Goal: Task Accomplishment & Management: Manage account settings

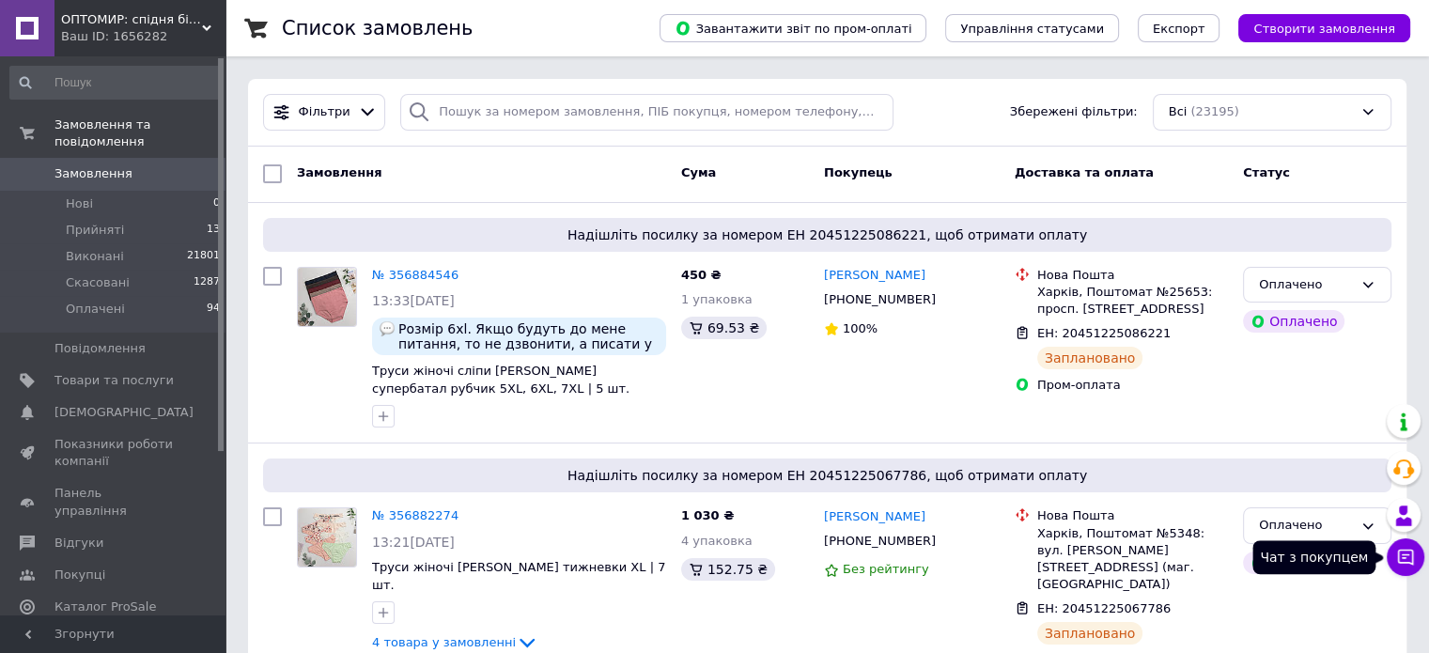
click at [1416, 558] on button "Чат з покупцем" at bounding box center [1405, 557] width 38 height 38
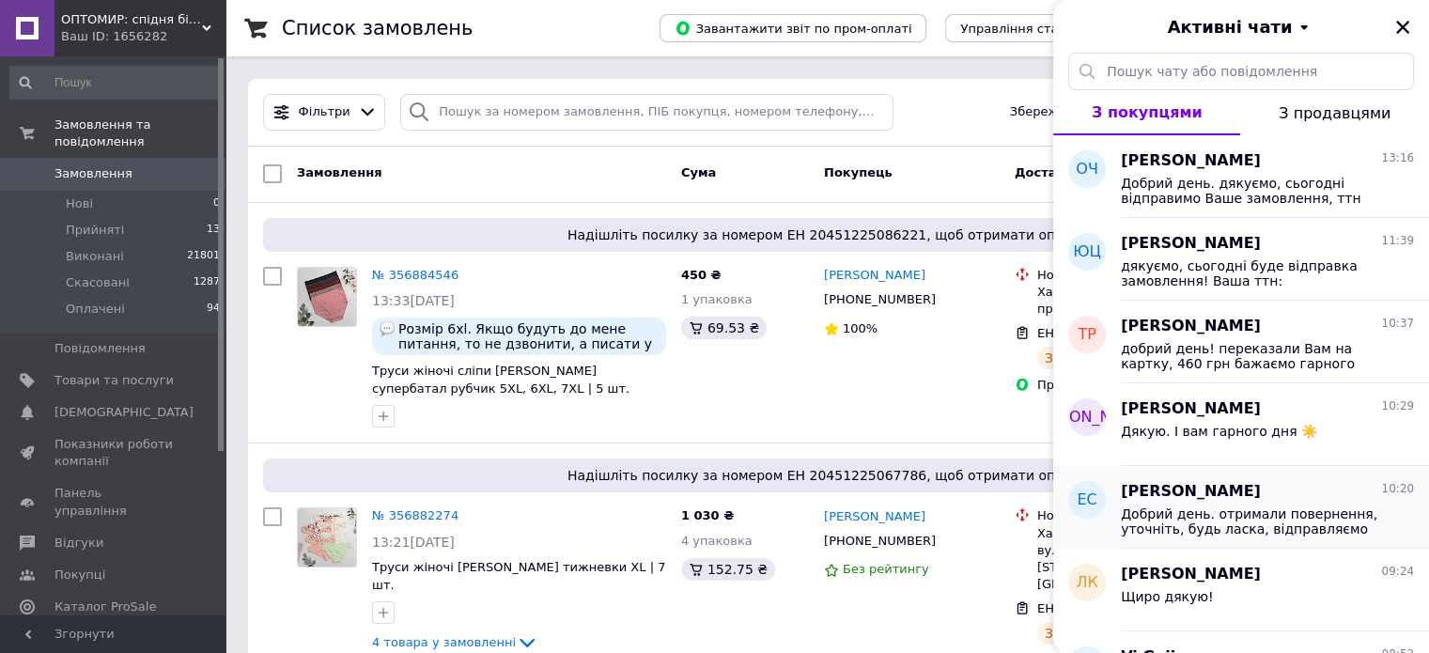
click at [1183, 510] on span "Добрий день. отримали повернення, уточніть, будь ласка, відправляємо на ті самі…" at bounding box center [1253, 521] width 267 height 30
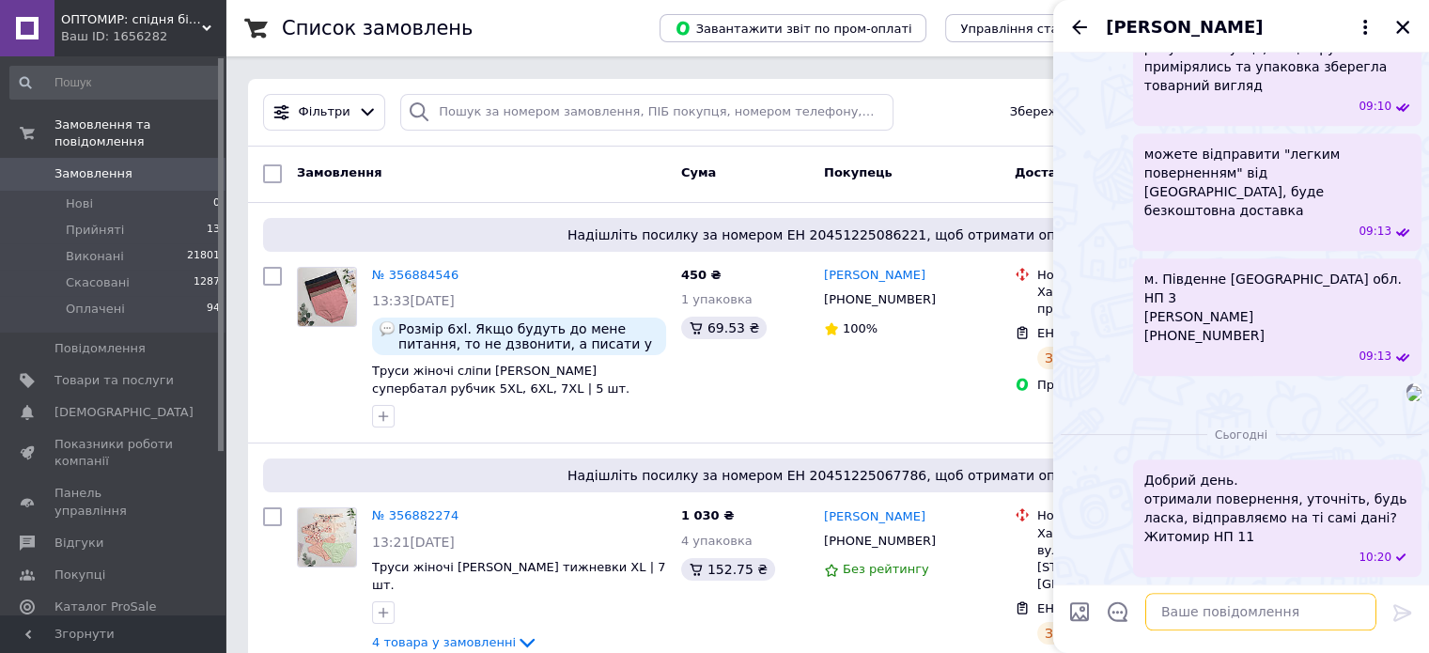
click at [1166, 619] on textarea at bounding box center [1260, 612] width 231 height 38
paste textarea "Слідзевська Олена 20451224896320"
type textarea "Слідзевська Олена 20451224896320"
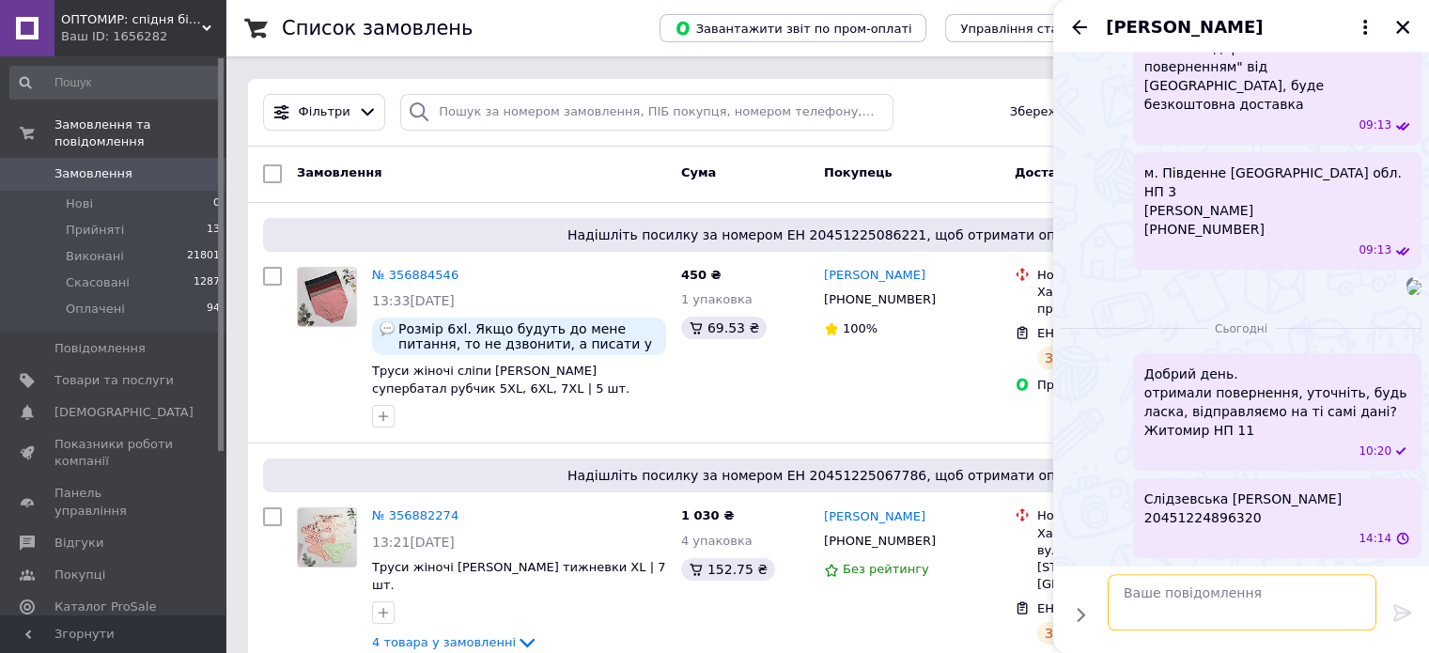
scroll to position [1391, 0]
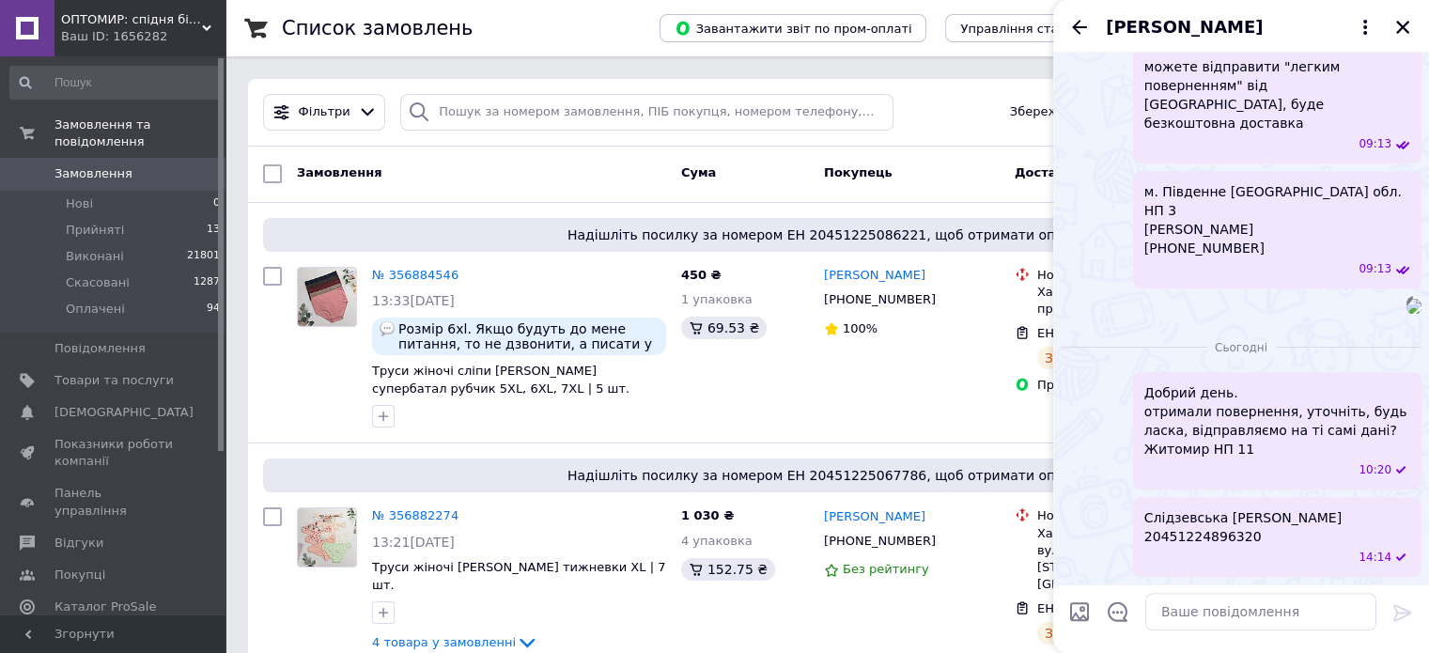
click at [1067, 25] on div "Елена Слидзевская" at bounding box center [1241, 26] width 376 height 53
click at [1076, 23] on icon "Назад" at bounding box center [1079, 27] width 15 height 14
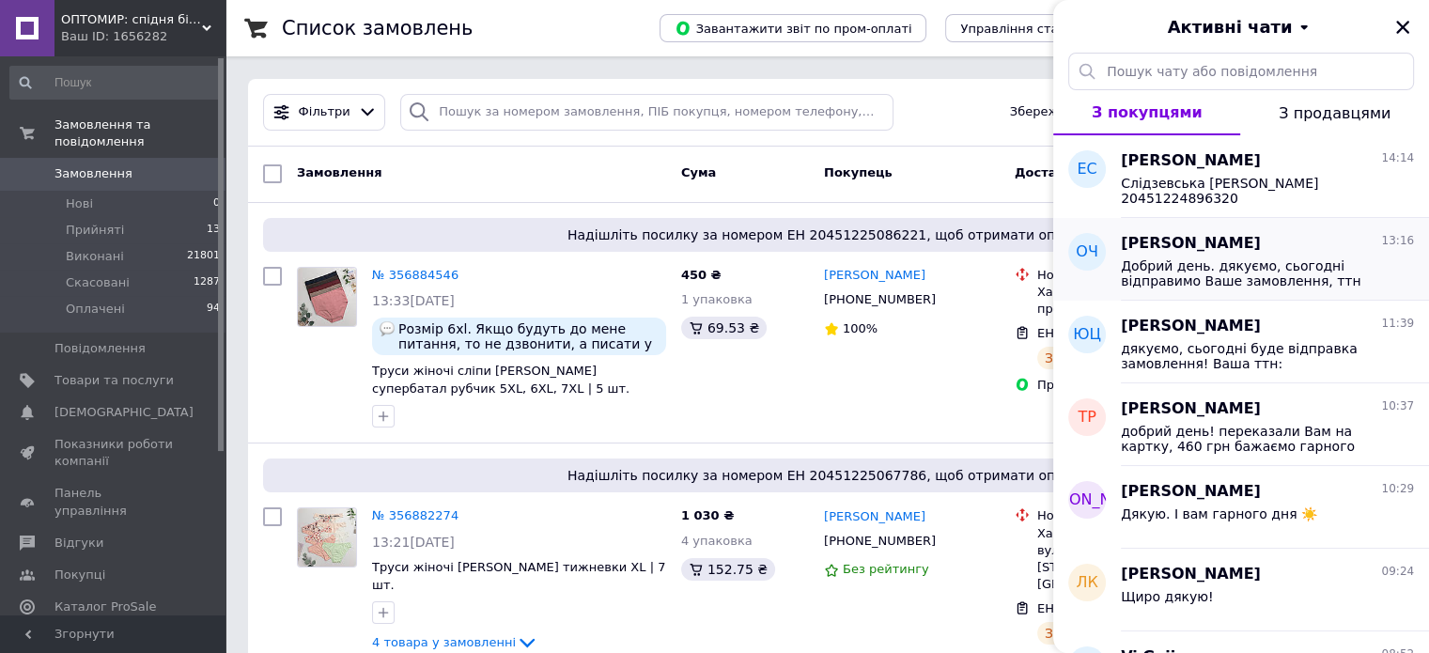
click at [1211, 246] on span "Олег Чорний" at bounding box center [1190, 244] width 140 height 22
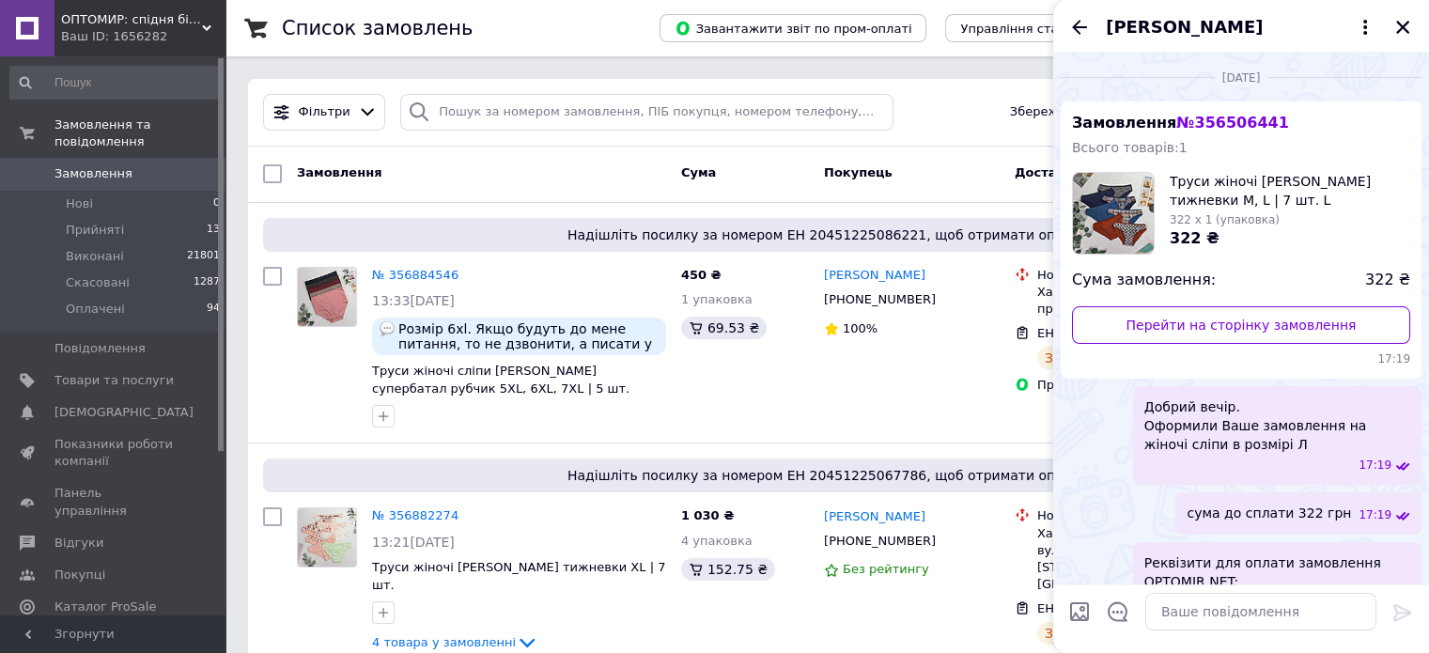
scroll to position [635, 0]
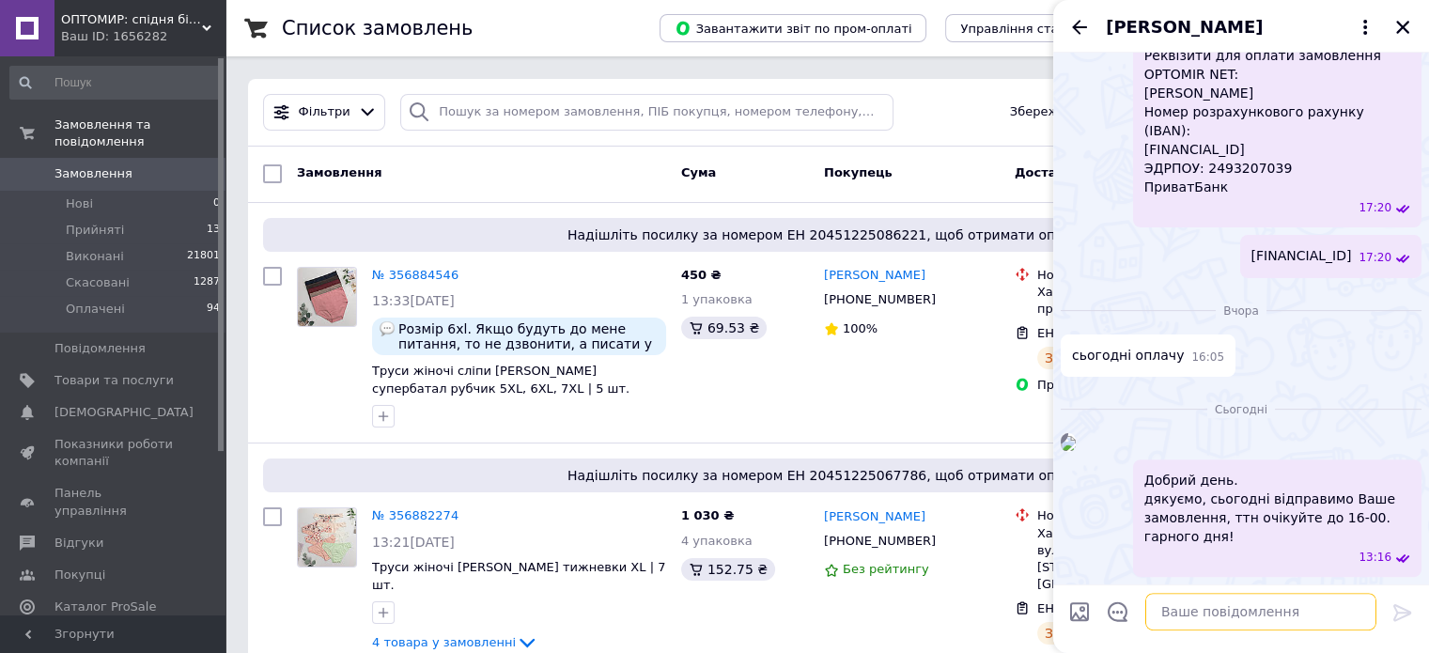
click at [1195, 611] on textarea at bounding box center [1260, 612] width 231 height 38
paste textarea "Чорний Олег 20451225095412"
type textarea "Чорний Олег 20451225095412"
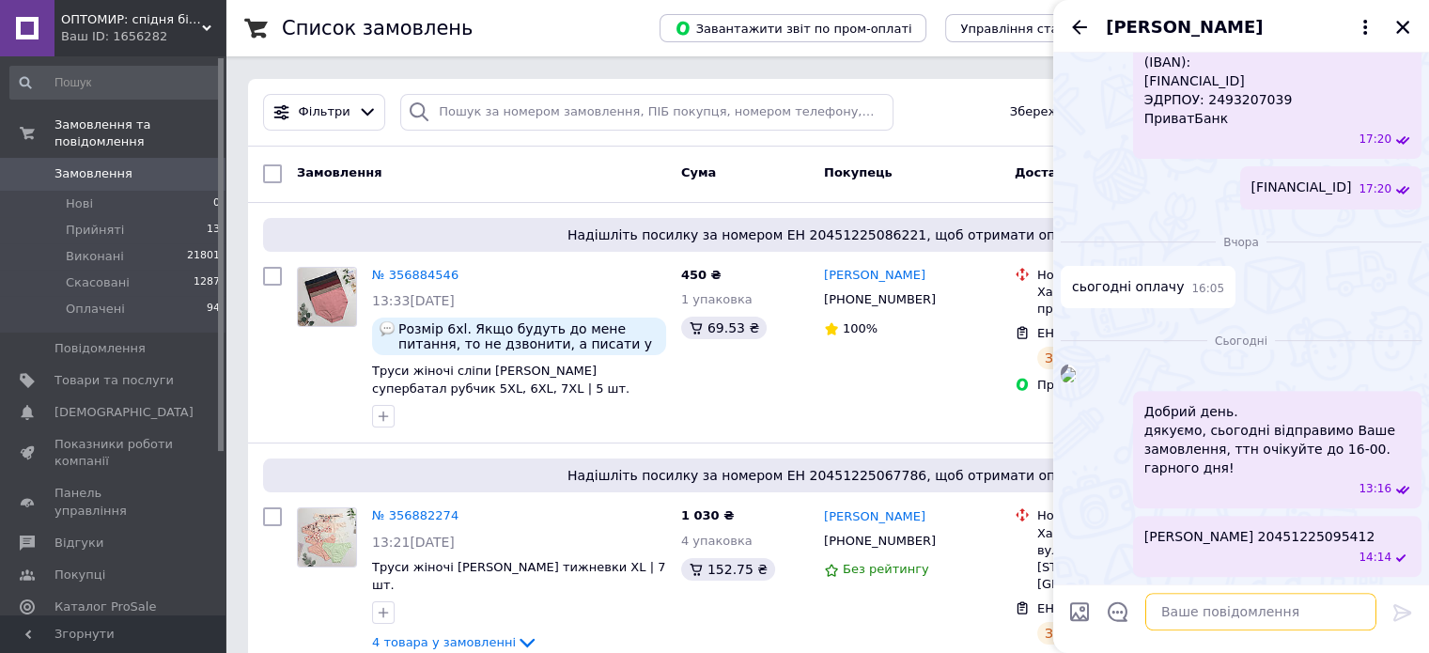
scroll to position [736, 0]
click at [1071, 29] on icon "Назад" at bounding box center [1079, 27] width 23 height 23
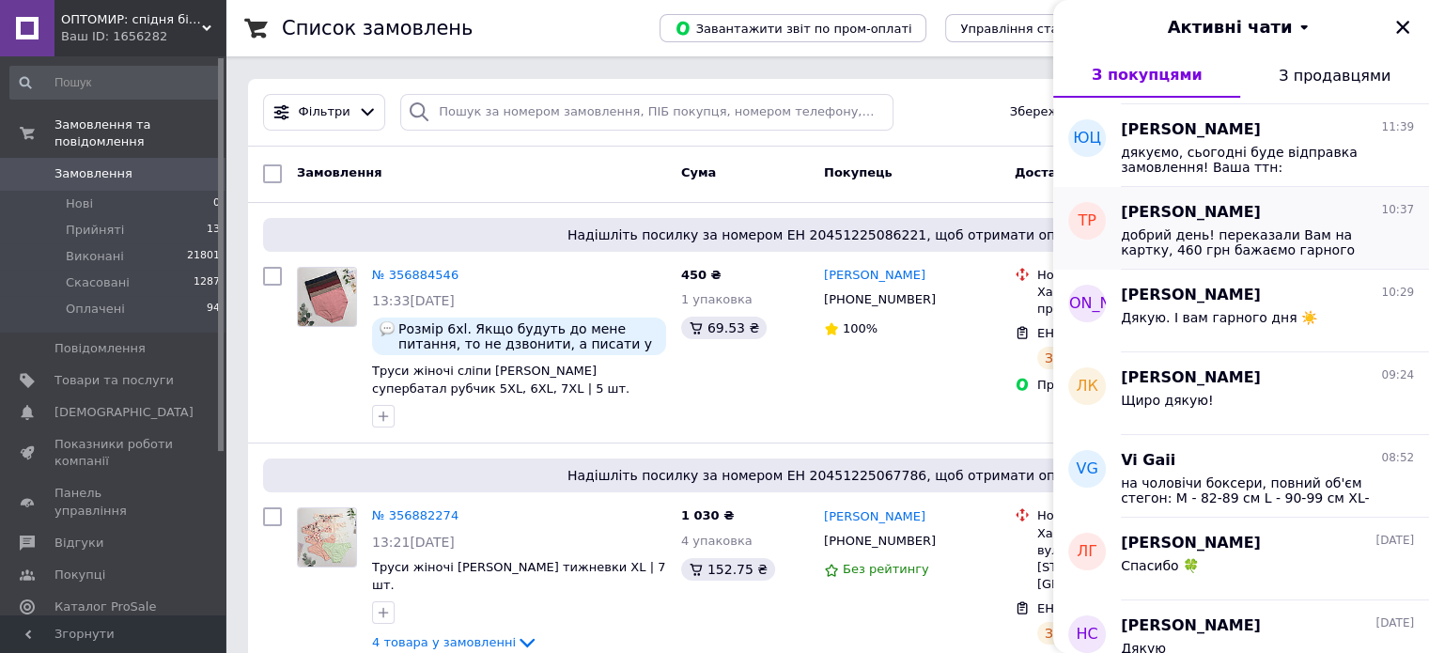
scroll to position [188, 0]
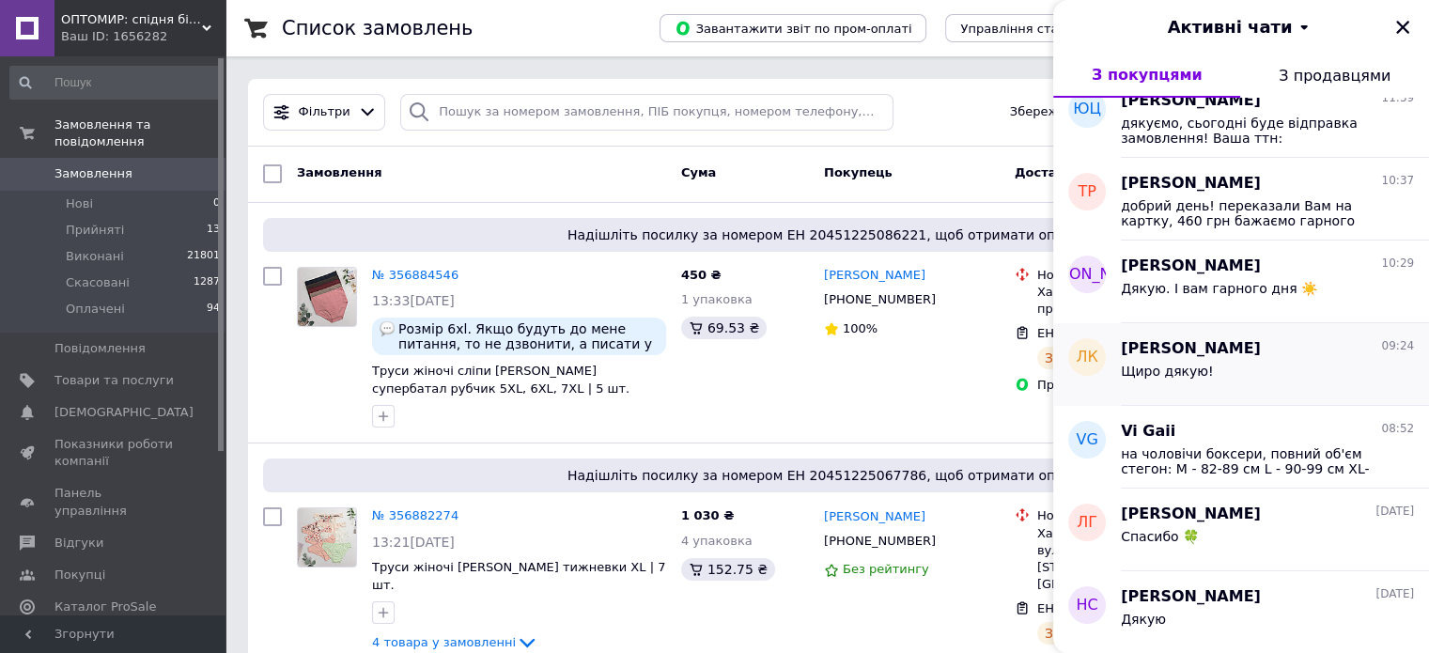
click at [1229, 383] on div "Щиро дякую!" at bounding box center [1266, 375] width 293 height 30
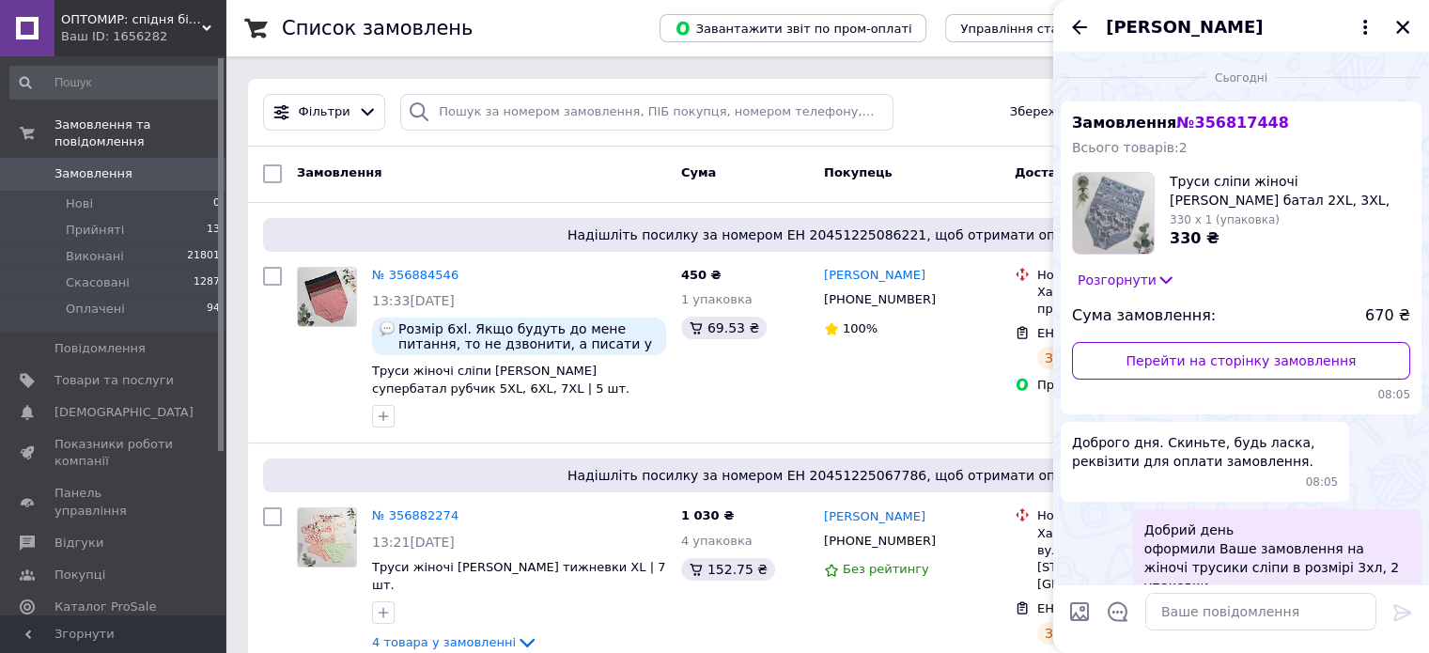
scroll to position [537, 0]
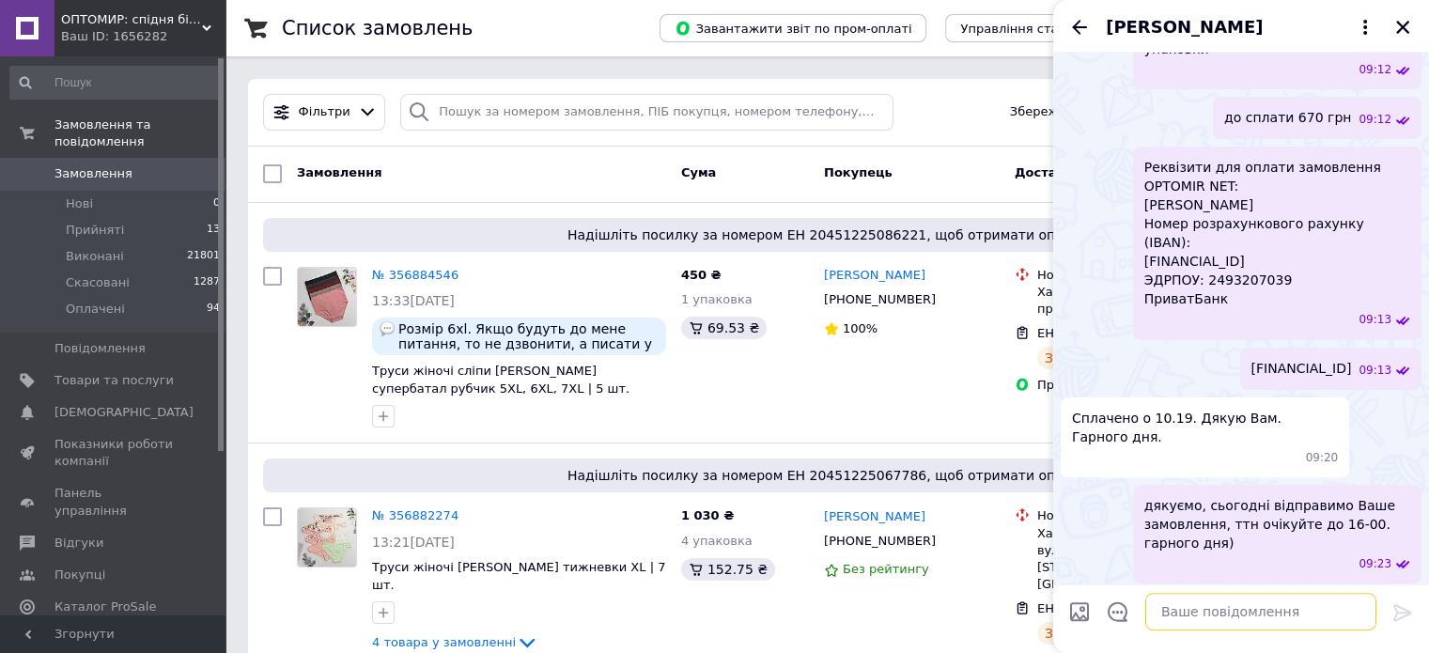
click at [1176, 604] on textarea at bounding box center [1260, 612] width 231 height 38
paste textarea "Калинович Людмила 20451224891978"
type textarea "Калинович Людмила 20451224891978"
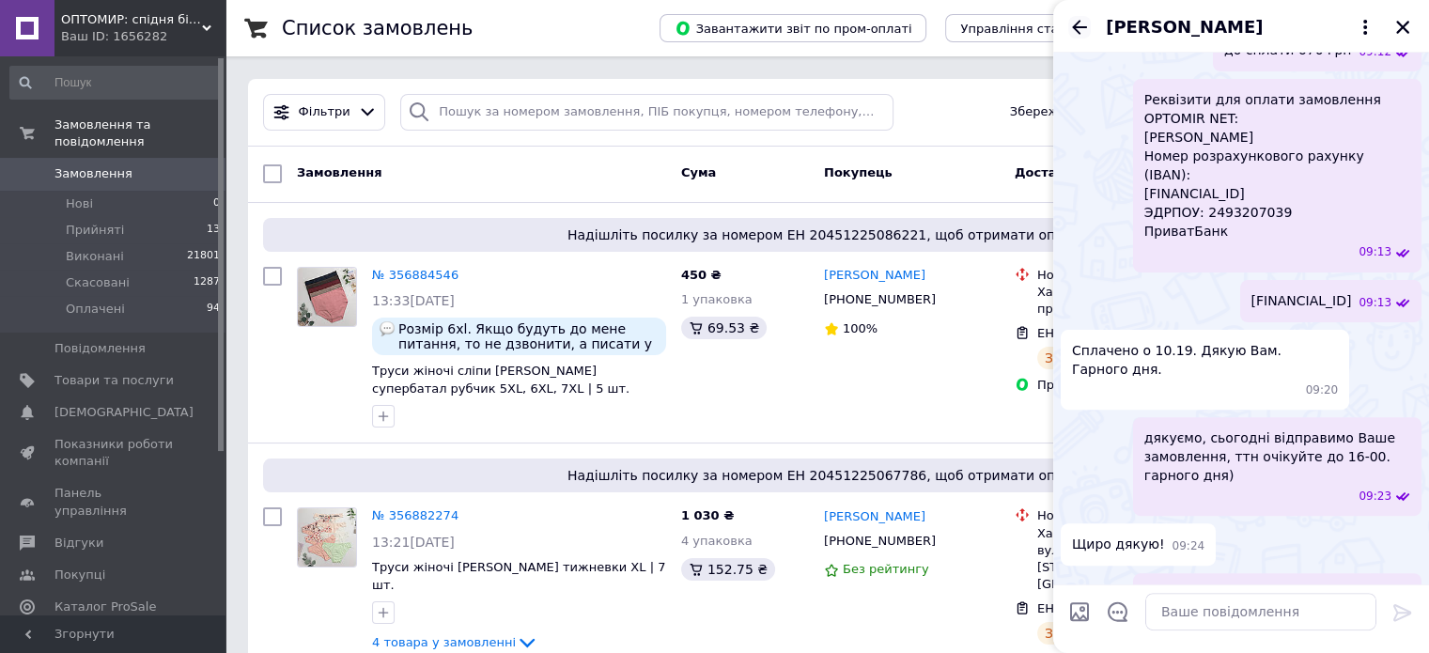
click at [1081, 27] on icon "Назад" at bounding box center [1079, 27] width 15 height 14
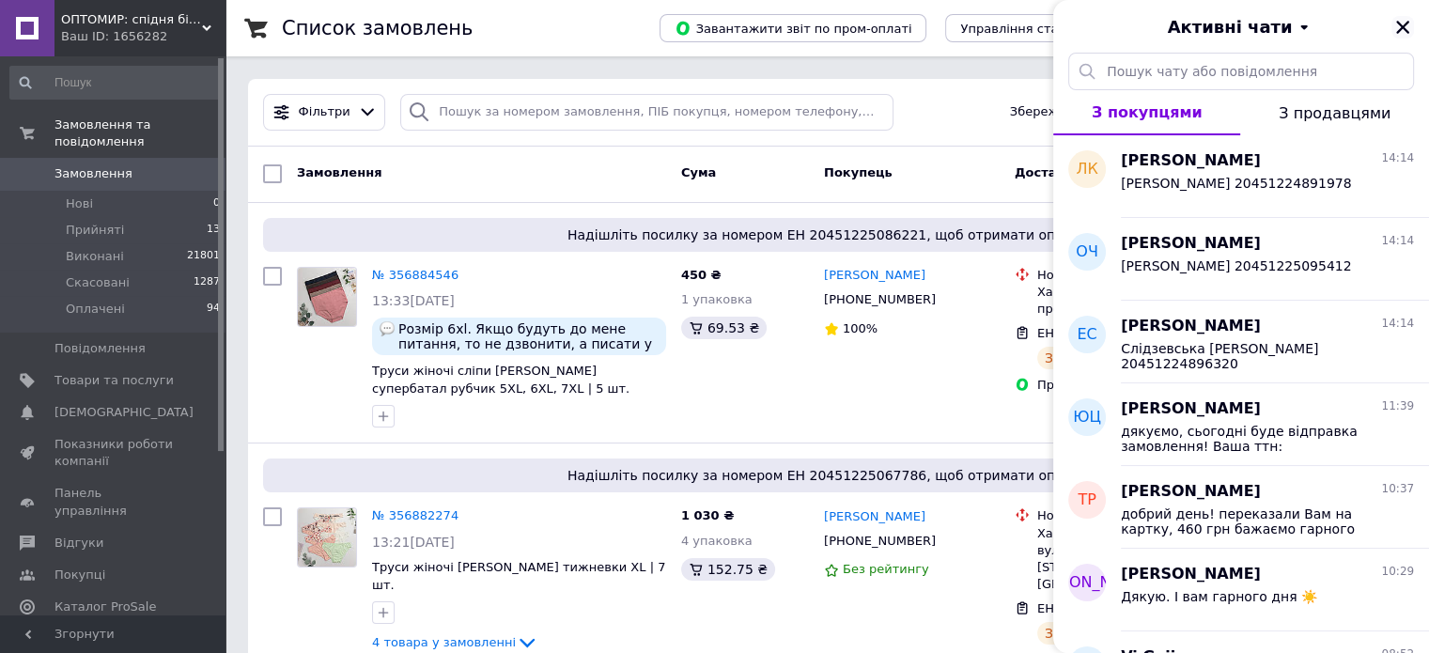
click at [1399, 27] on icon "Закрити" at bounding box center [1402, 27] width 17 height 17
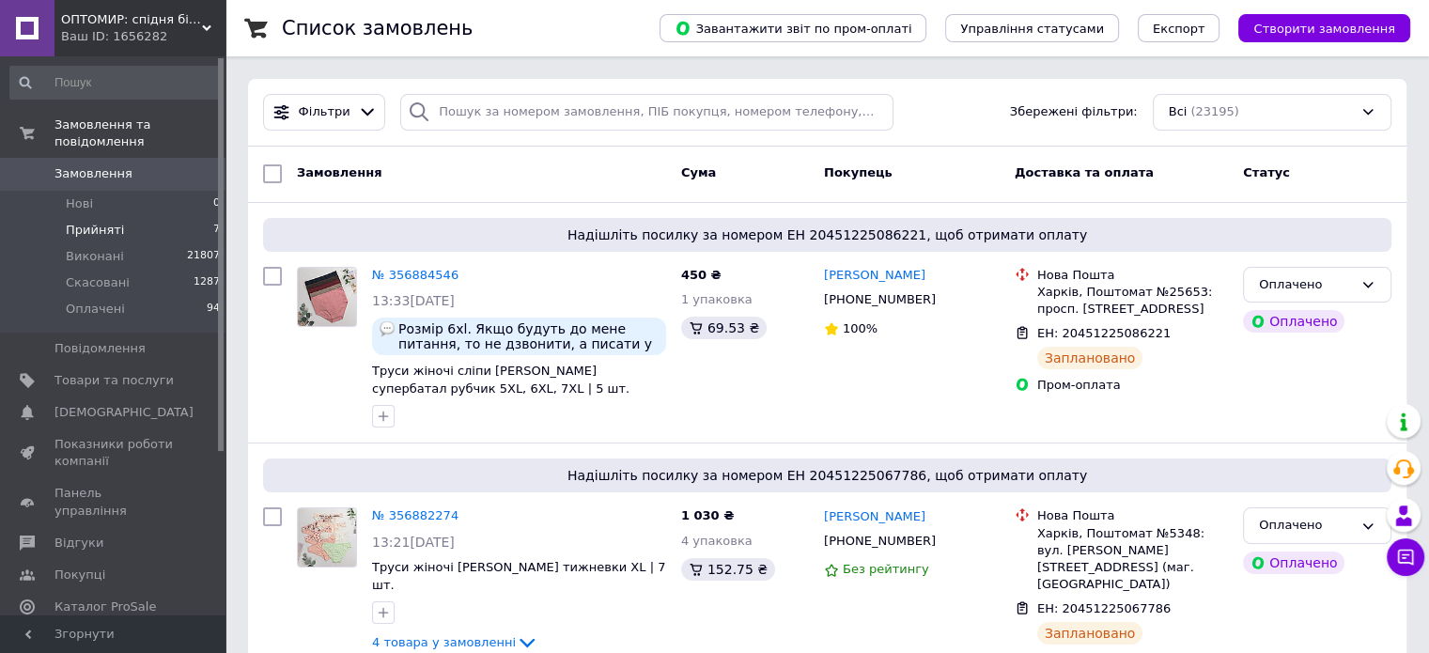
click at [147, 217] on li "Прийняті 7" at bounding box center [115, 230] width 231 height 26
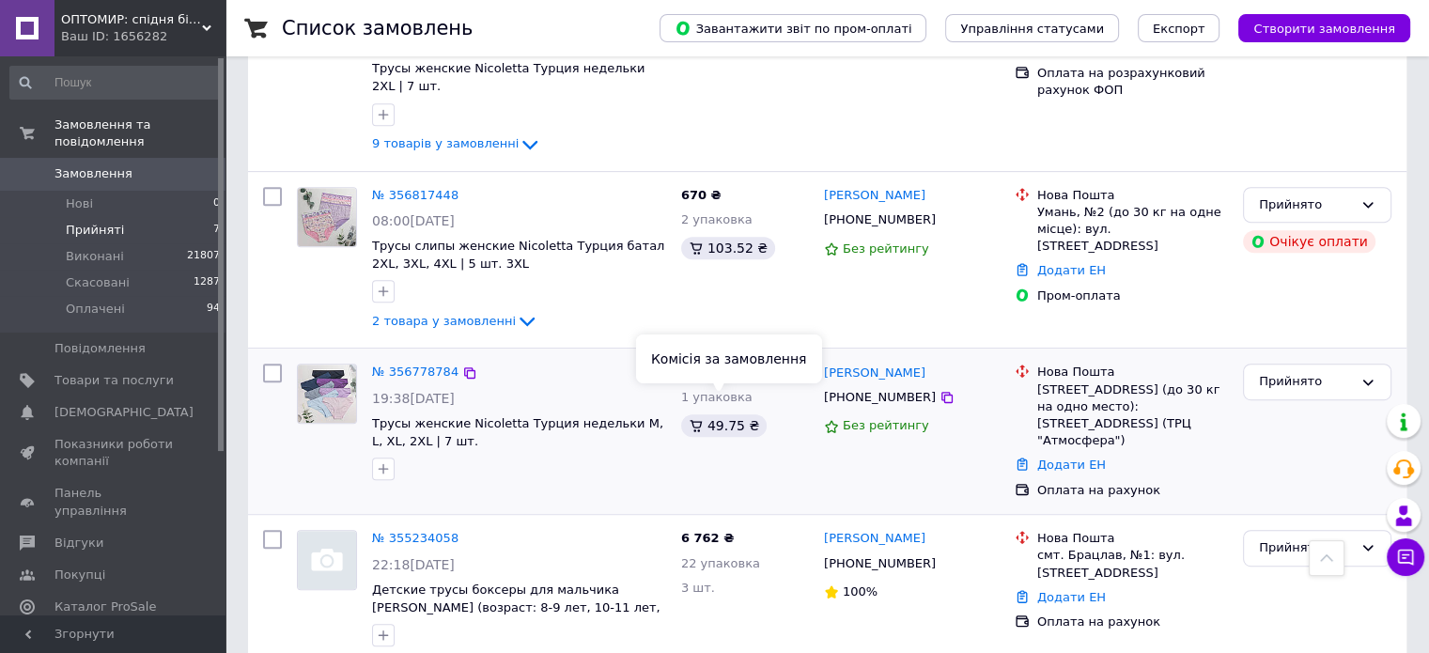
scroll to position [891, 0]
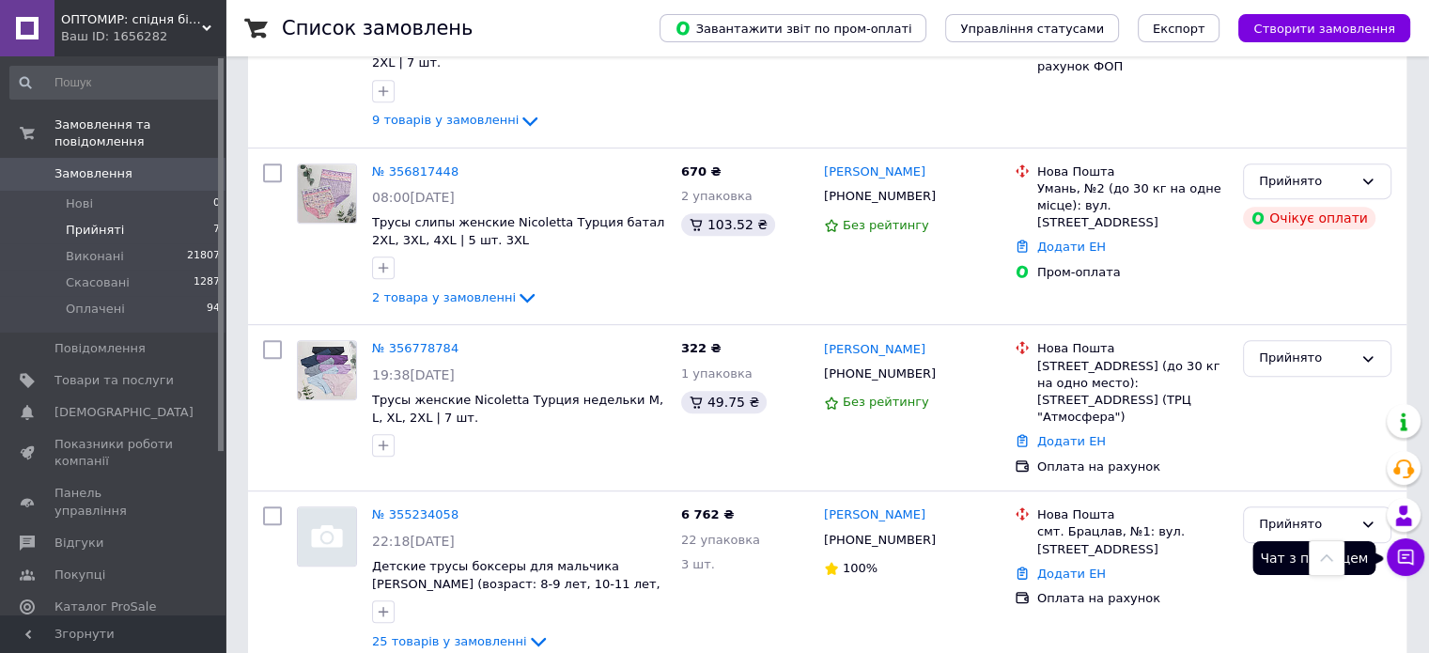
click at [1408, 566] on button "Чат з покупцем" at bounding box center [1405, 557] width 38 height 38
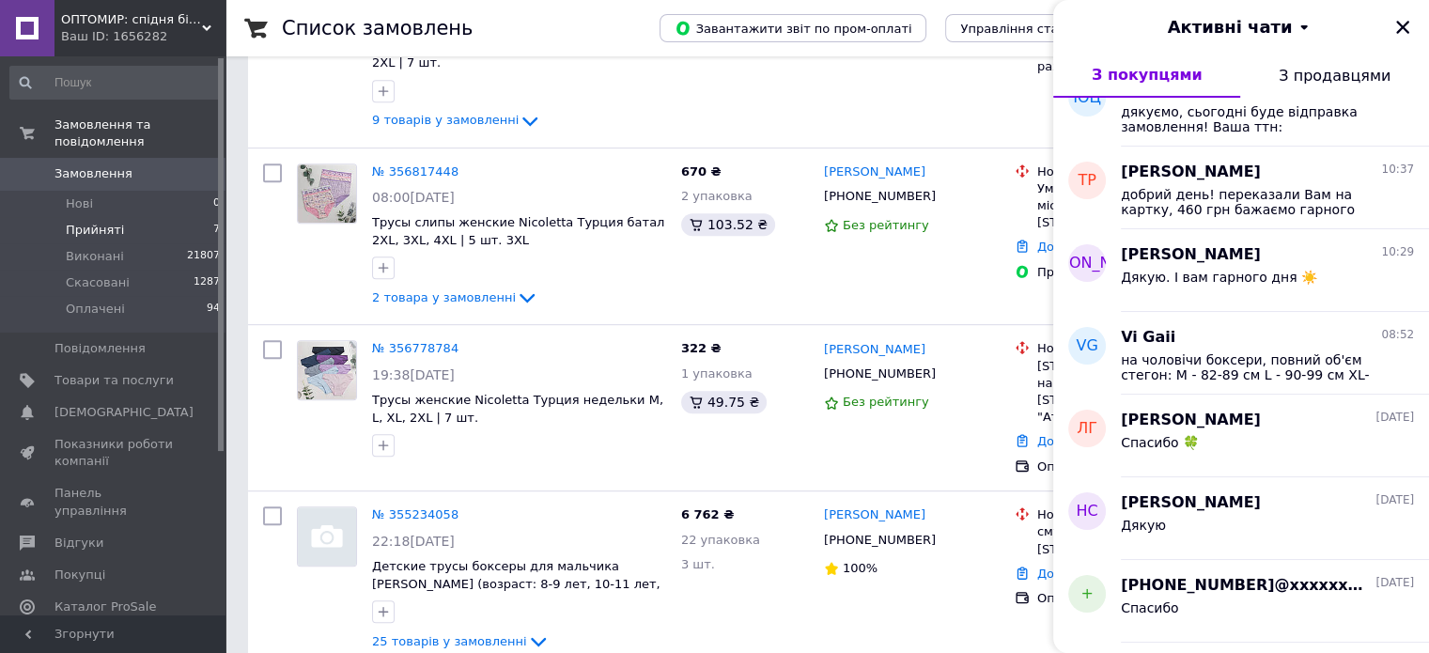
scroll to position [376, 0]
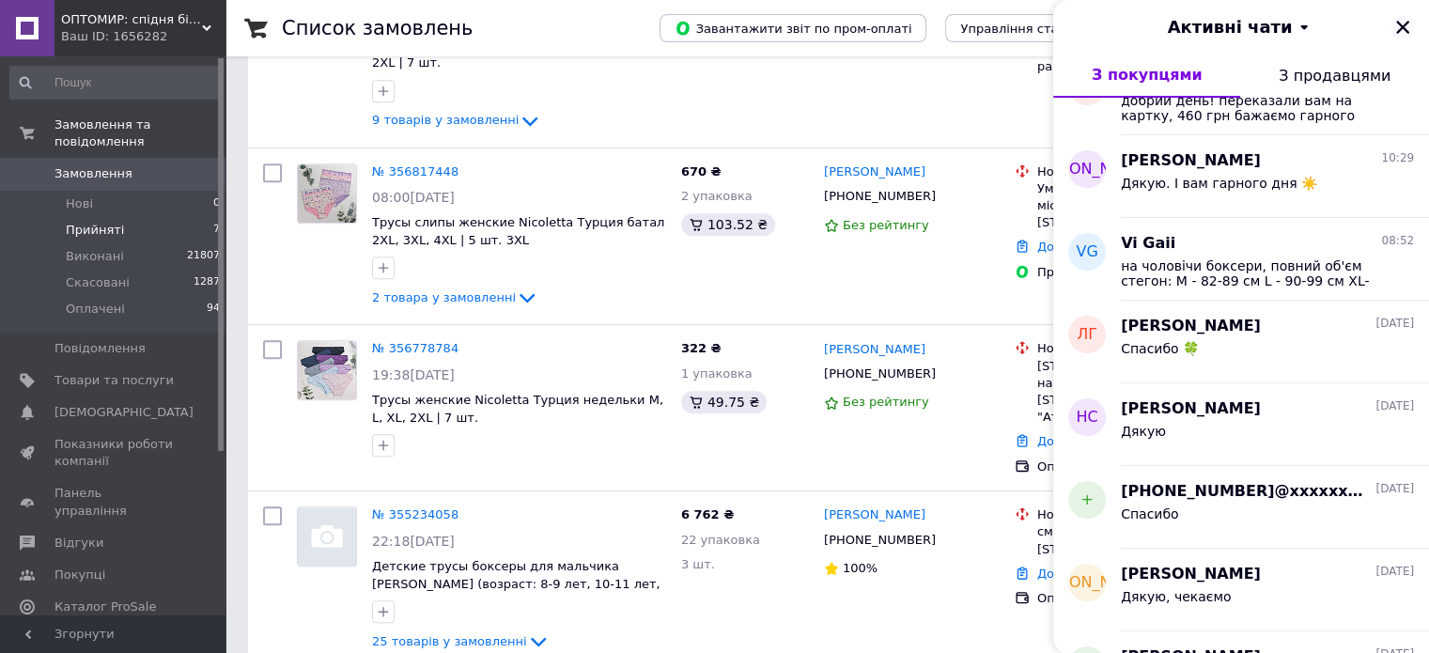
click at [1392, 25] on button "Закрити" at bounding box center [1402, 27] width 23 height 23
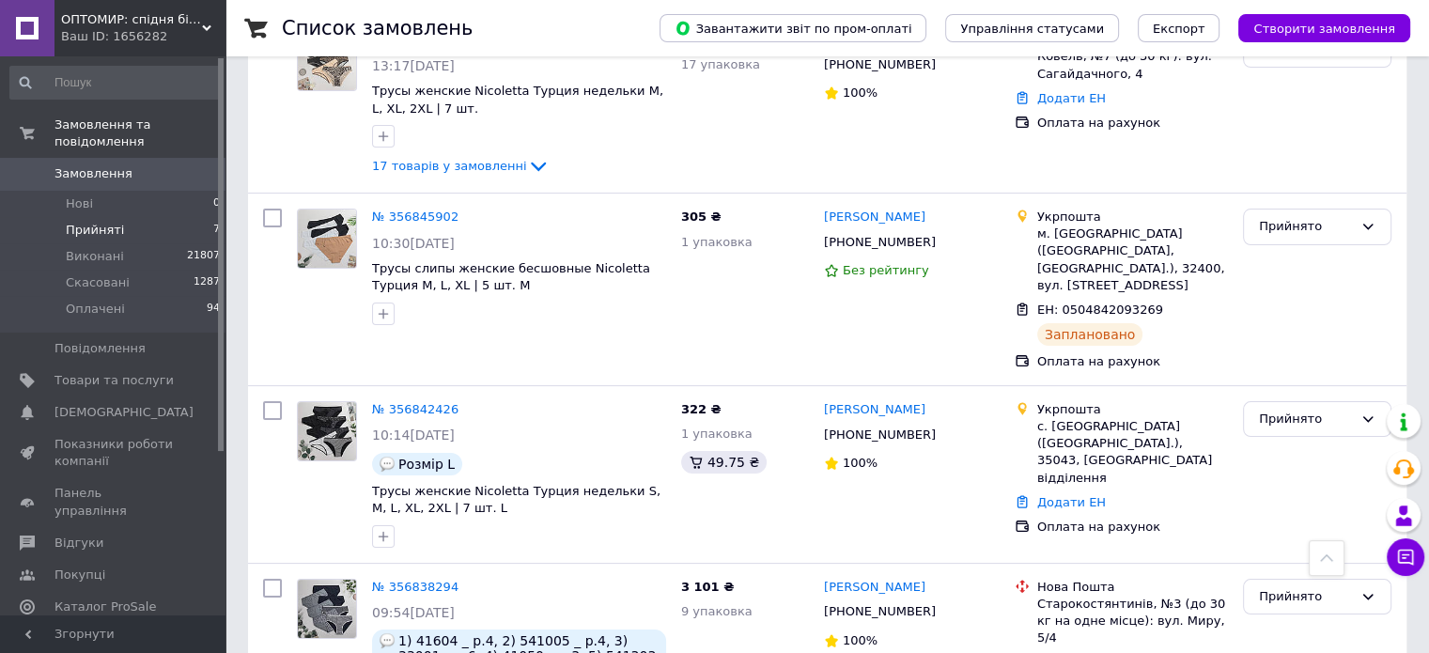
scroll to position [234, 0]
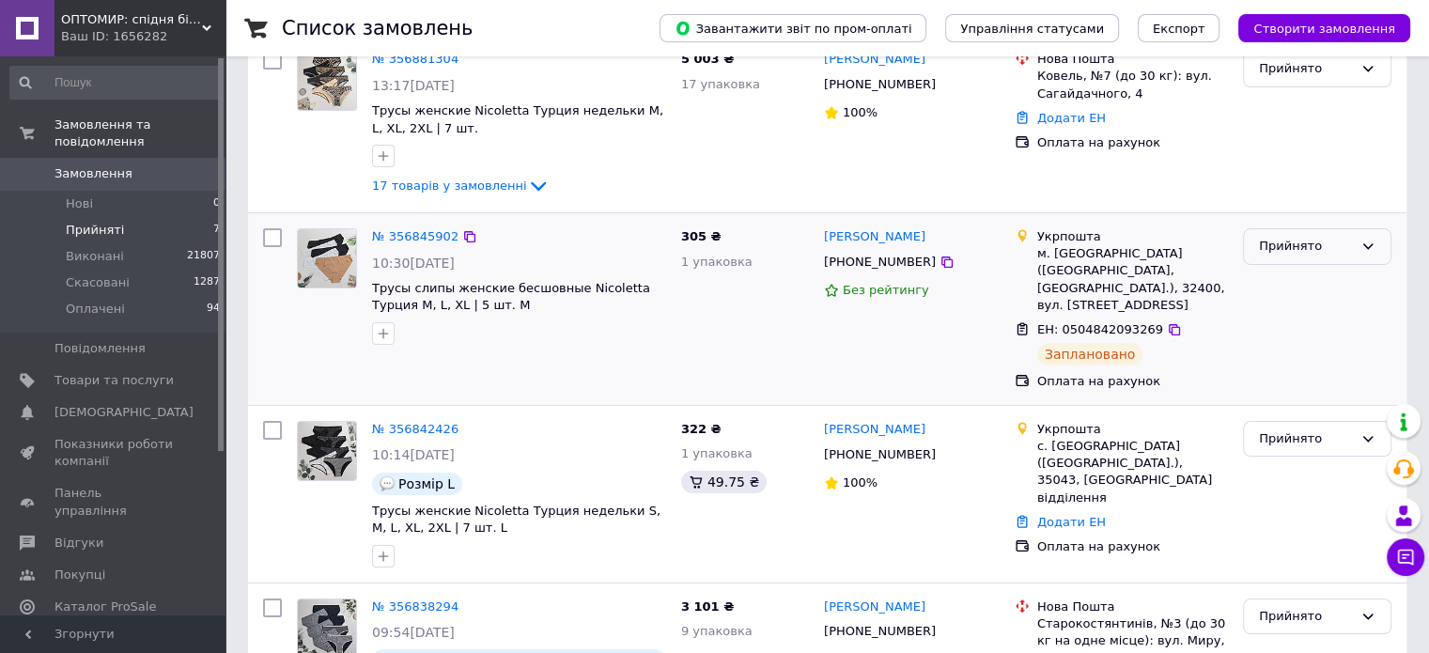
click at [1274, 255] on div "Прийнято" at bounding box center [1317, 246] width 148 height 37
click at [1276, 283] on li "Виконано" at bounding box center [1316, 286] width 147 height 35
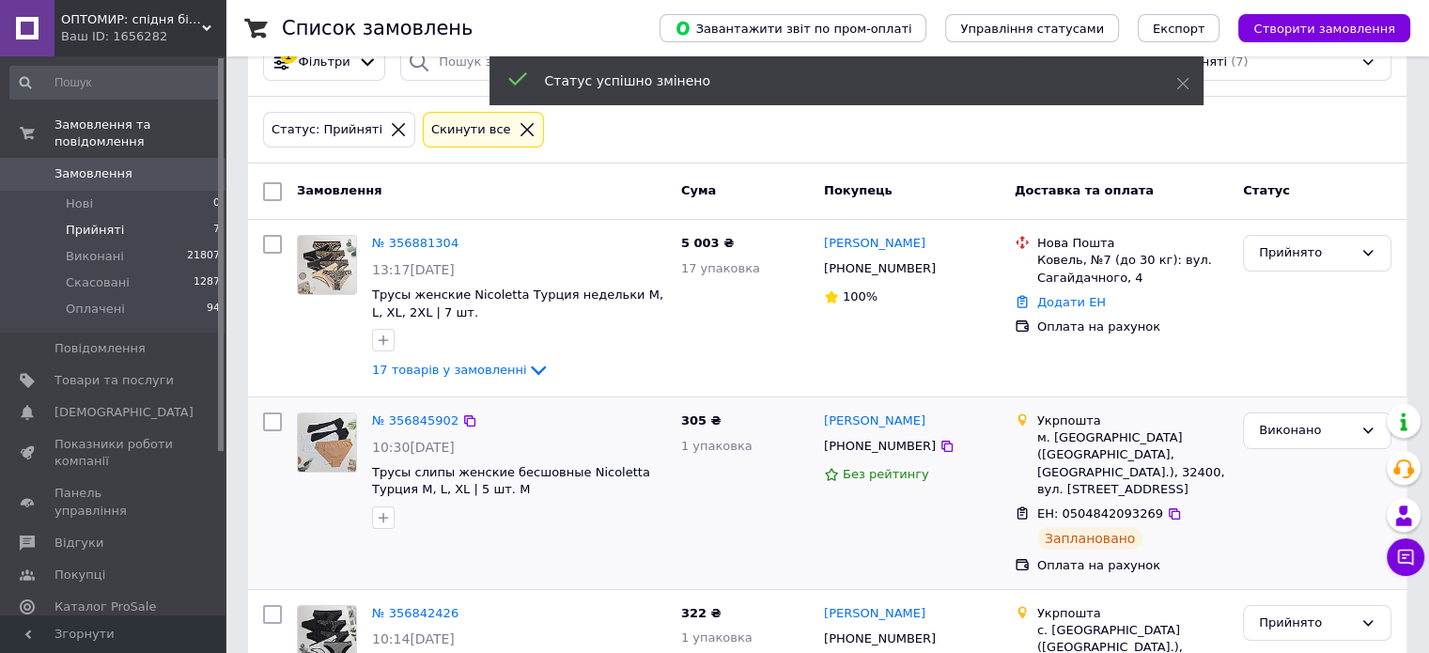
scroll to position [46, 0]
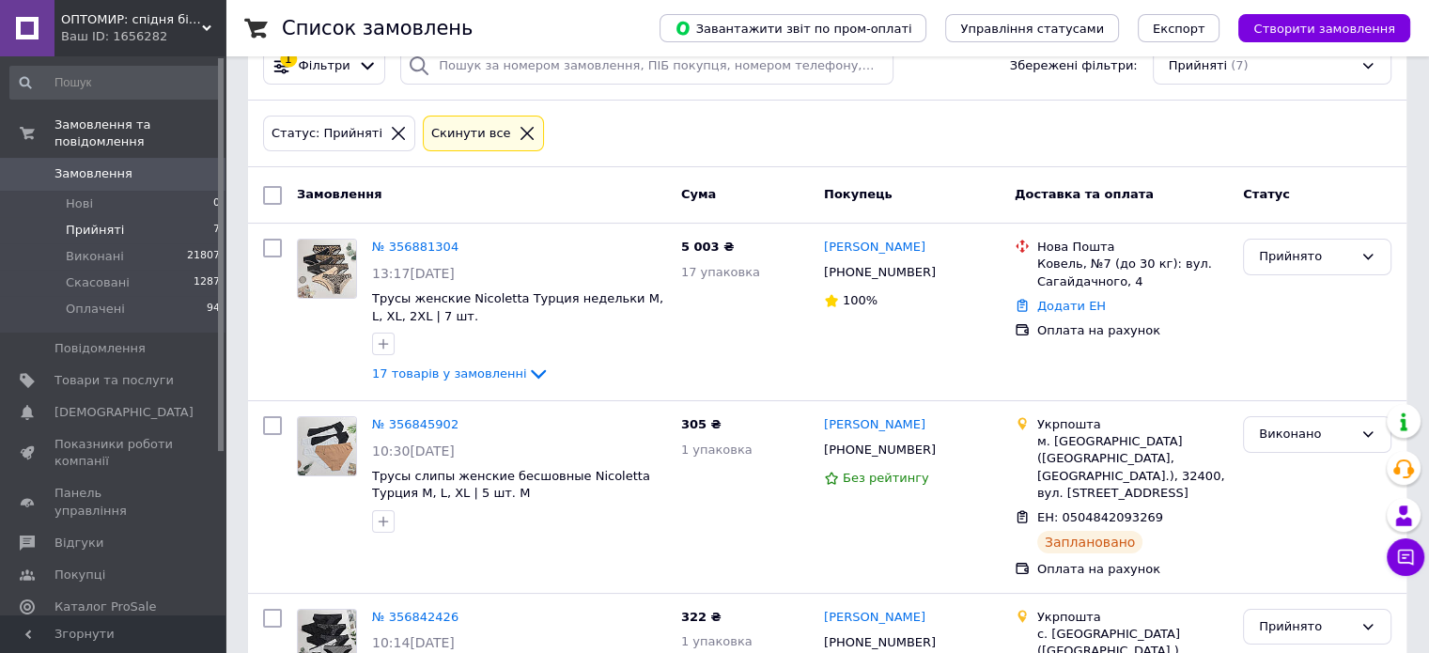
click at [196, 165] on span "0" at bounding box center [200, 173] width 52 height 17
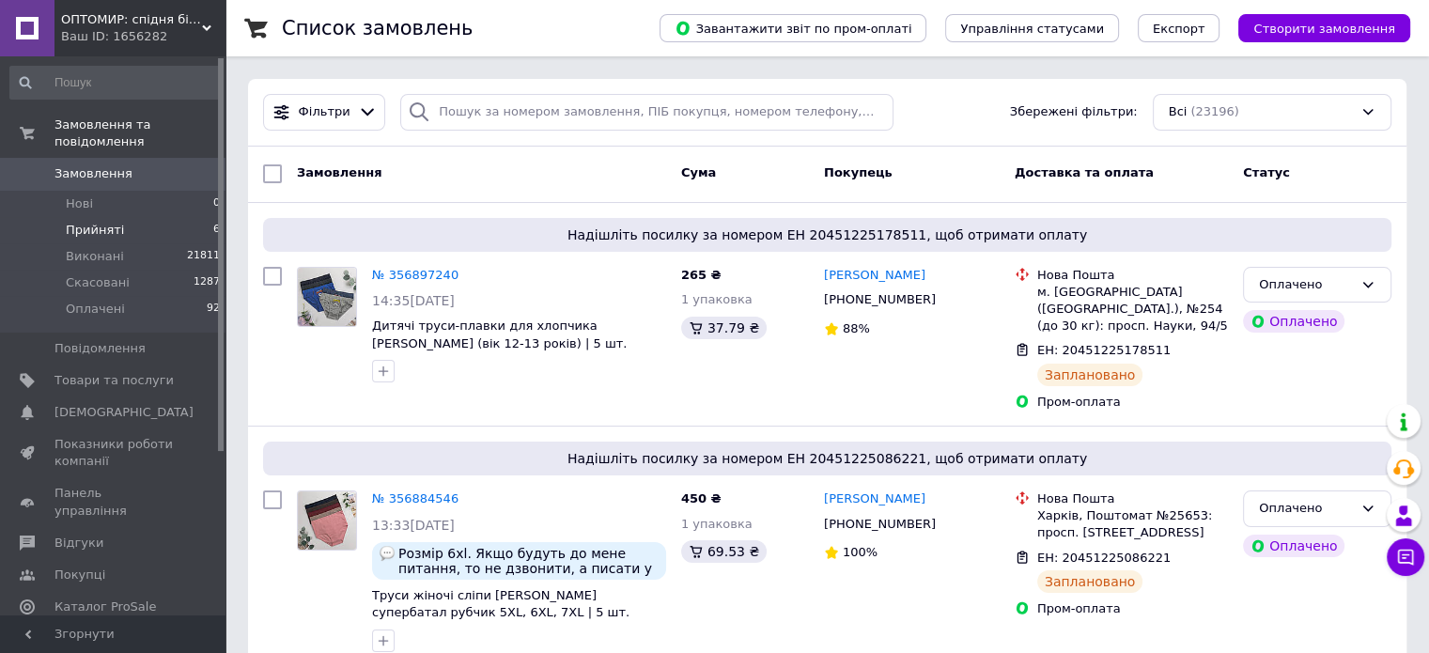
click at [164, 217] on li "Прийняті 6" at bounding box center [115, 230] width 231 height 26
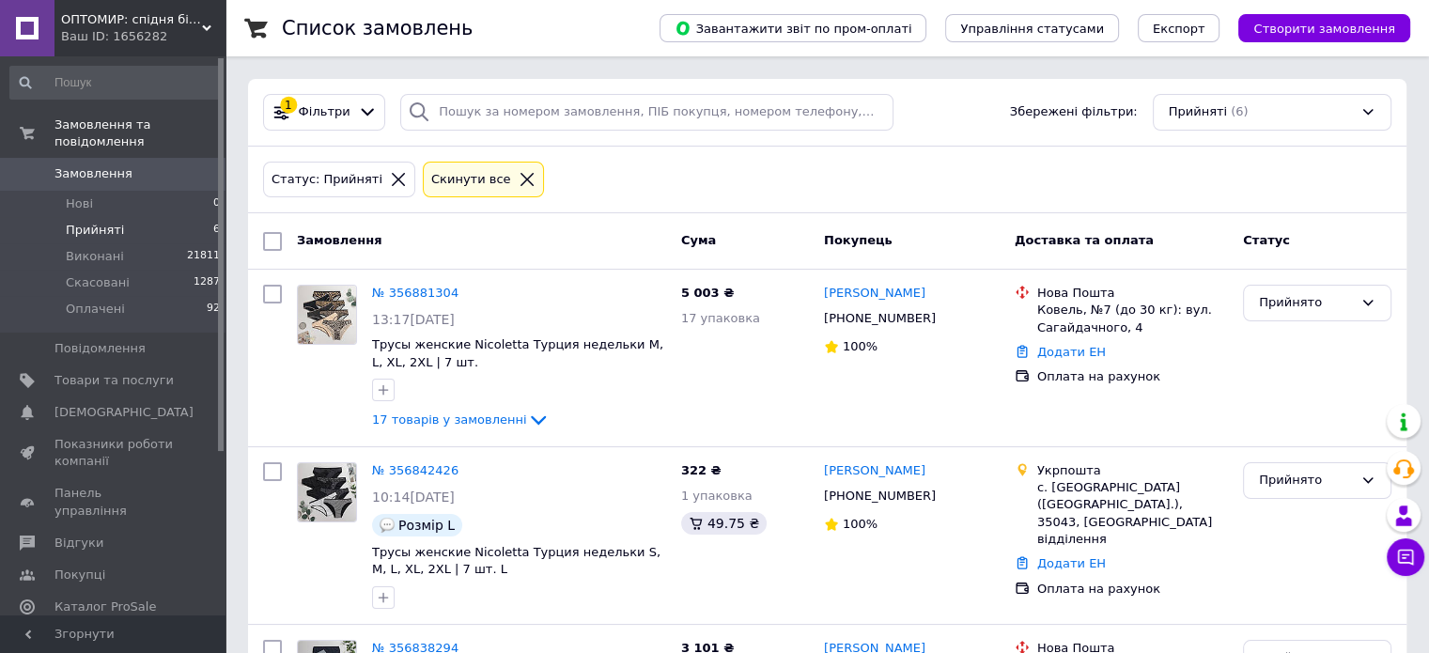
scroll to position [94, 0]
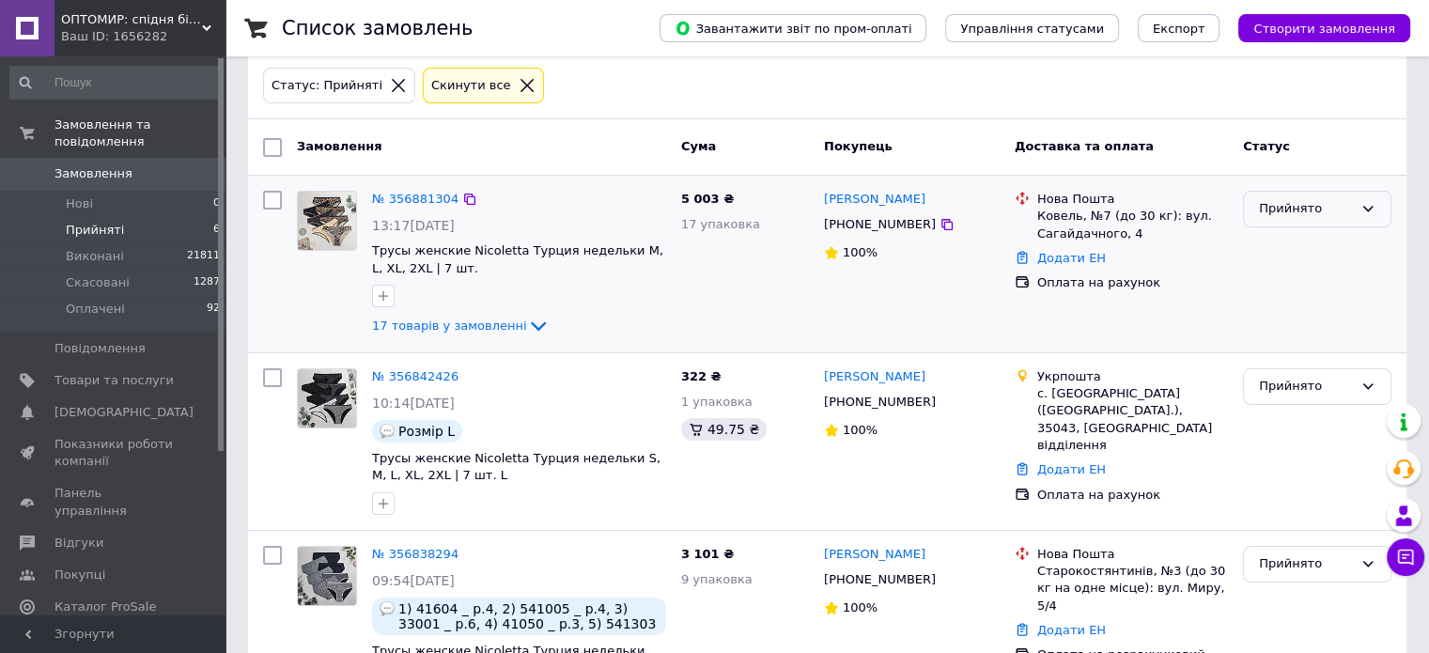
click at [1279, 208] on div "Прийнято" at bounding box center [1306, 209] width 94 height 20
click at [1285, 241] on li "Виконано" at bounding box center [1316, 248] width 147 height 35
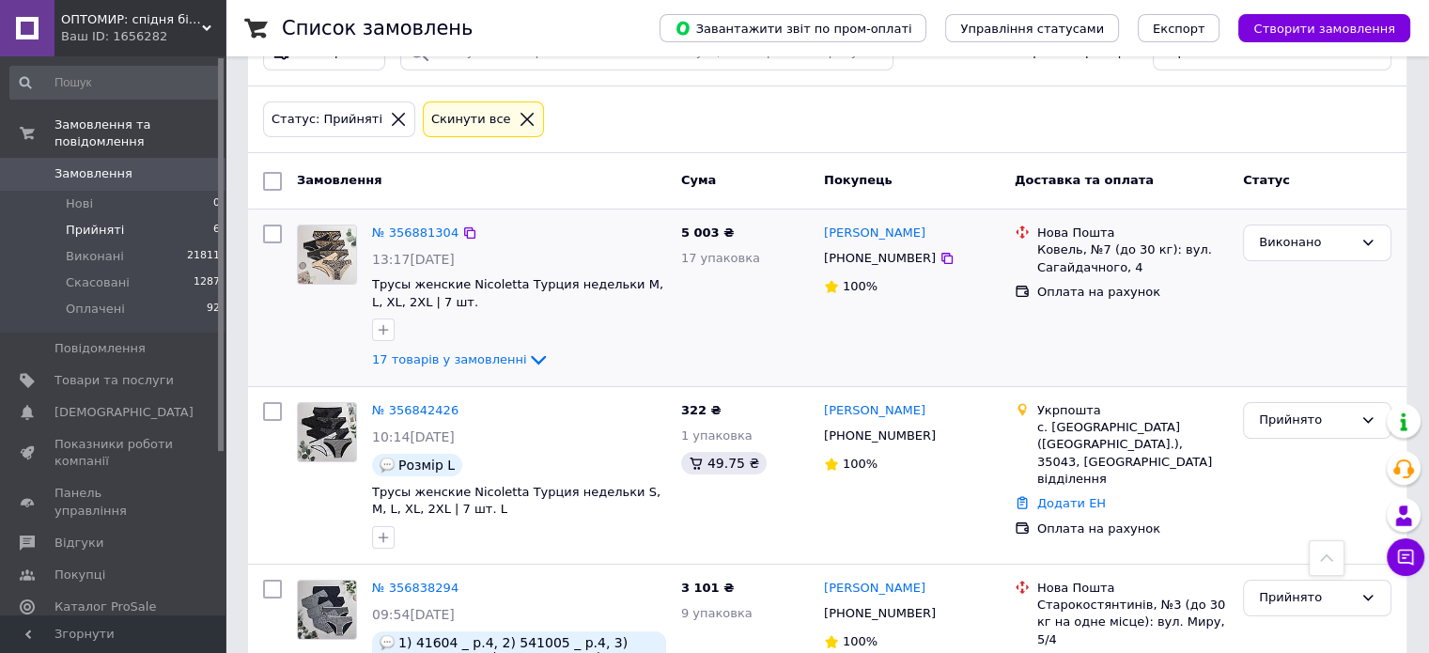
scroll to position [0, 0]
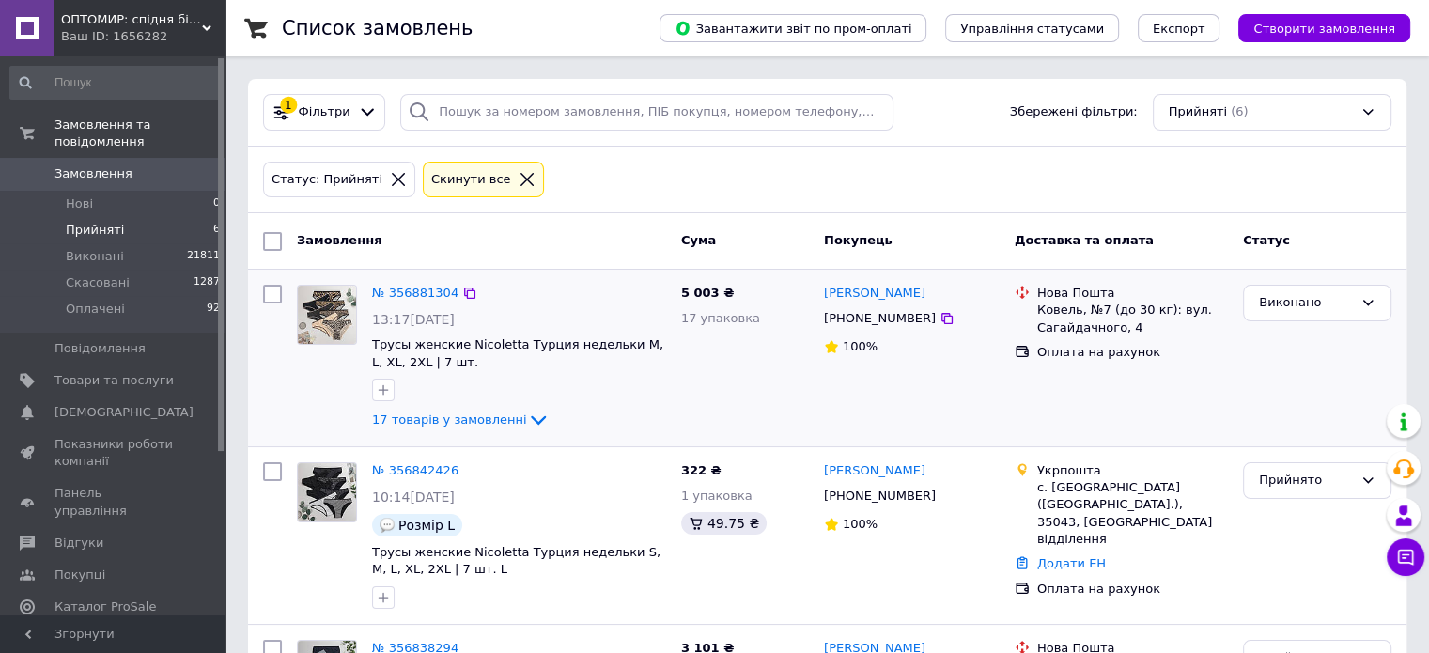
click at [147, 165] on span "Замовлення" at bounding box center [113, 173] width 119 height 17
